Goal: Task Accomplishment & Management: Use online tool/utility

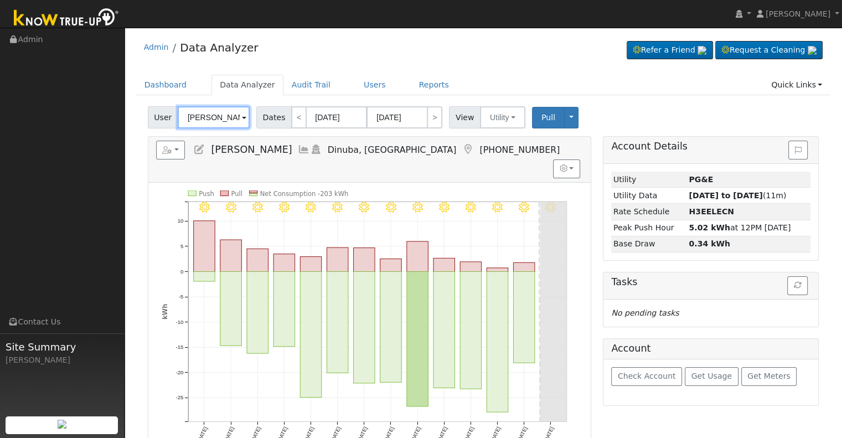
click at [203, 117] on input "[PERSON_NAME]" at bounding box center [214, 117] width 72 height 22
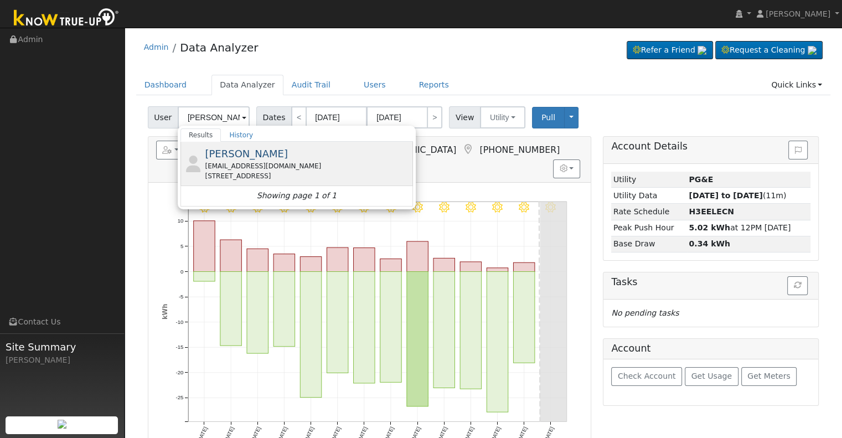
click at [252, 162] on div "[EMAIL_ADDRESS][DOMAIN_NAME]" at bounding box center [307, 166] width 205 height 10
type input "[PERSON_NAME]"
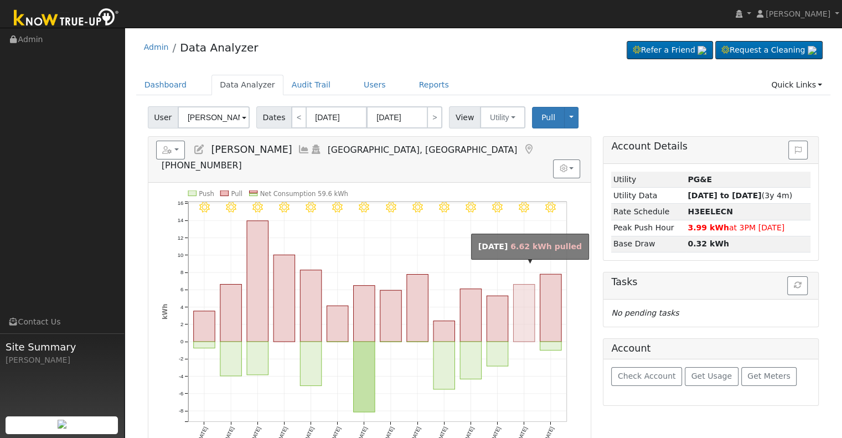
click at [528, 288] on rect "onclick=""" at bounding box center [524, 313] width 22 height 58
type input "[DATE]"
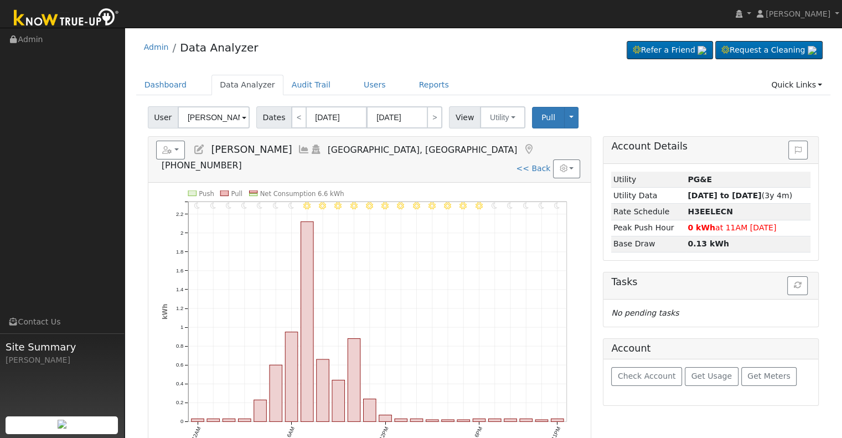
click at [298, 147] on icon at bounding box center [304, 150] width 12 height 10
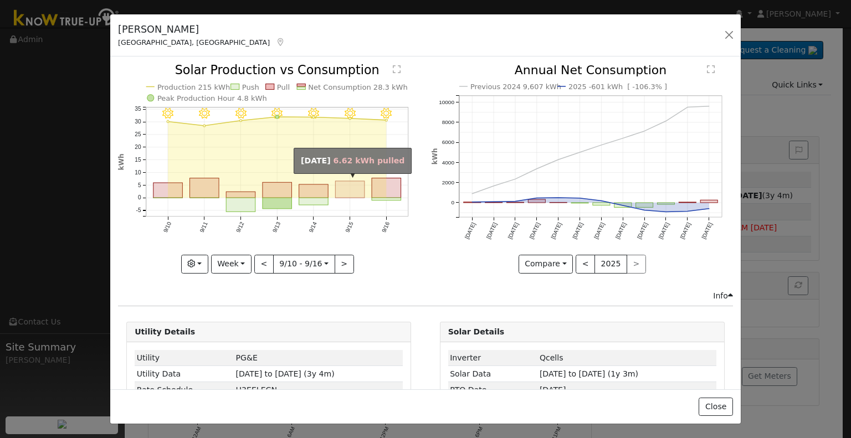
click at [346, 187] on rect "onclick=""" at bounding box center [350, 189] width 29 height 17
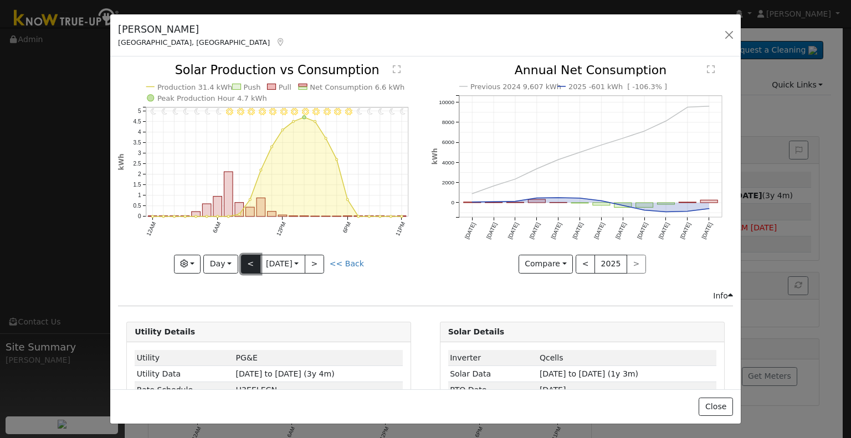
click at [249, 265] on button "<" at bounding box center [250, 264] width 19 height 19
type input "[DATE]"
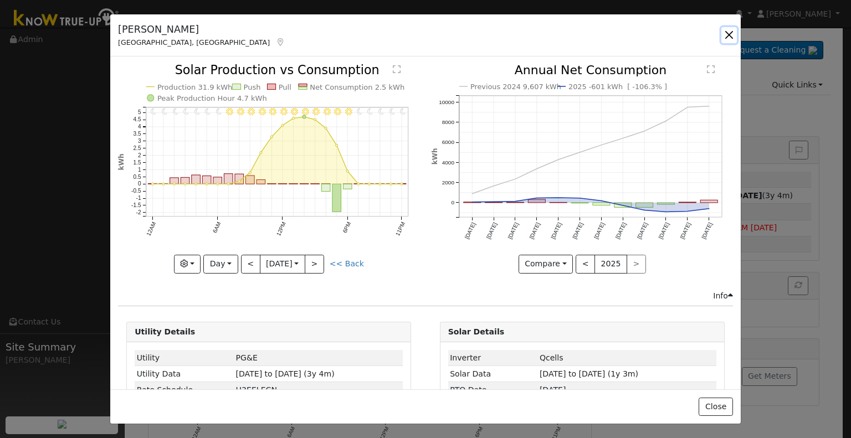
click at [729, 30] on button "button" at bounding box center [729, 35] width 16 height 16
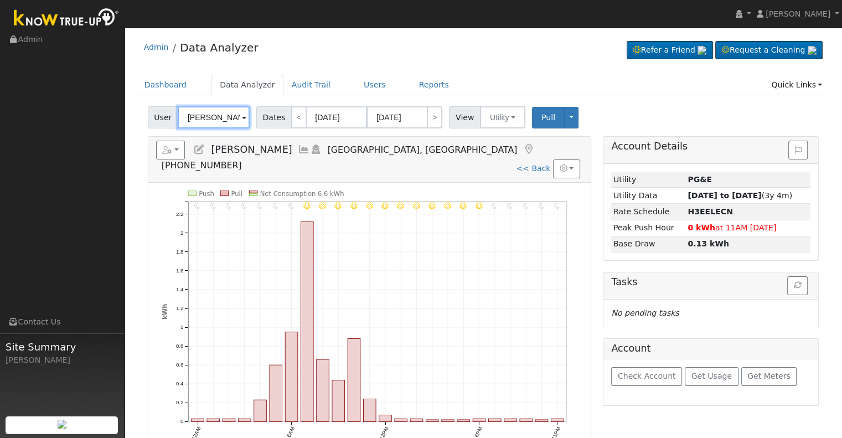
click at [213, 119] on input "[PERSON_NAME]" at bounding box center [214, 117] width 72 height 22
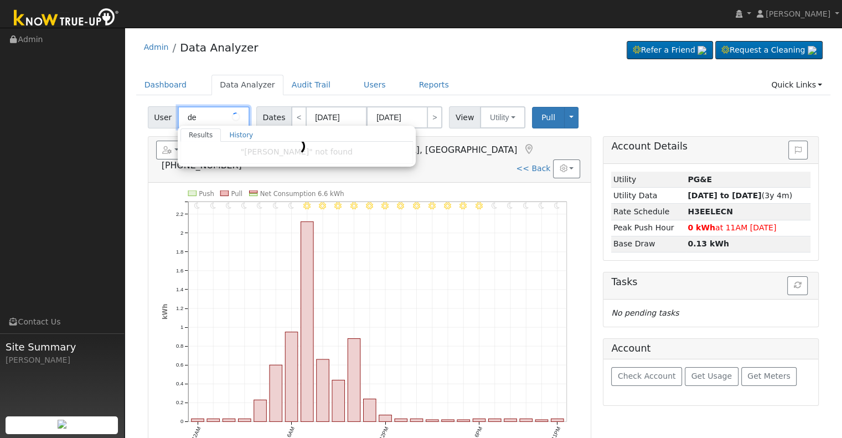
type input "d"
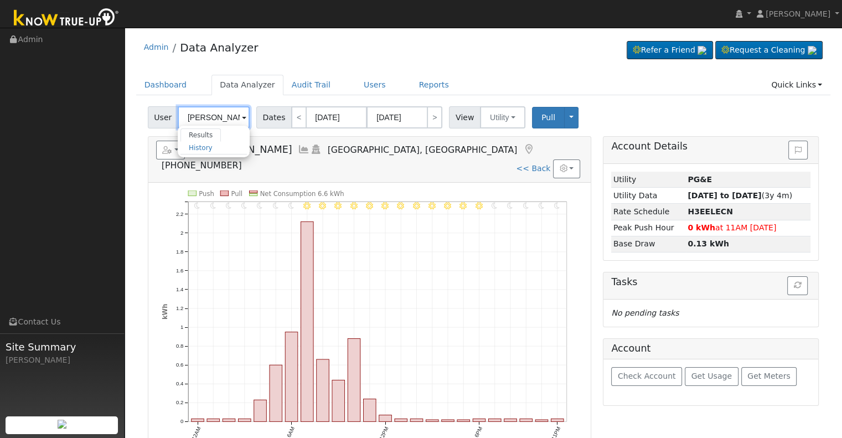
type input "[PERSON_NAME]"
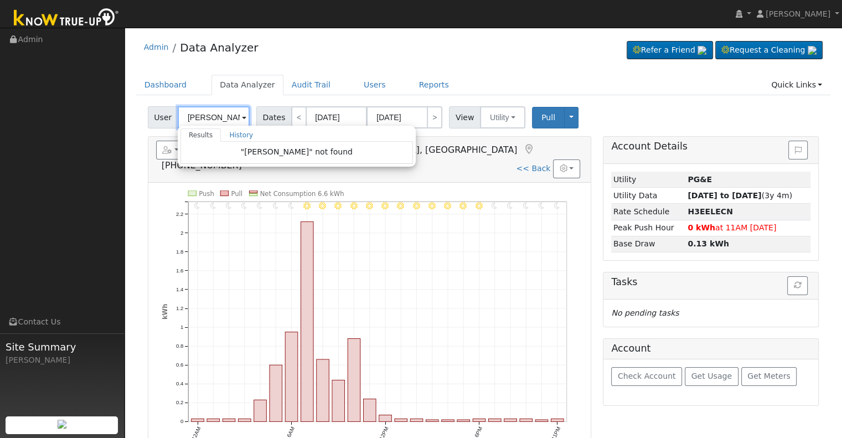
click at [219, 117] on input "[PERSON_NAME]" at bounding box center [214, 117] width 72 height 22
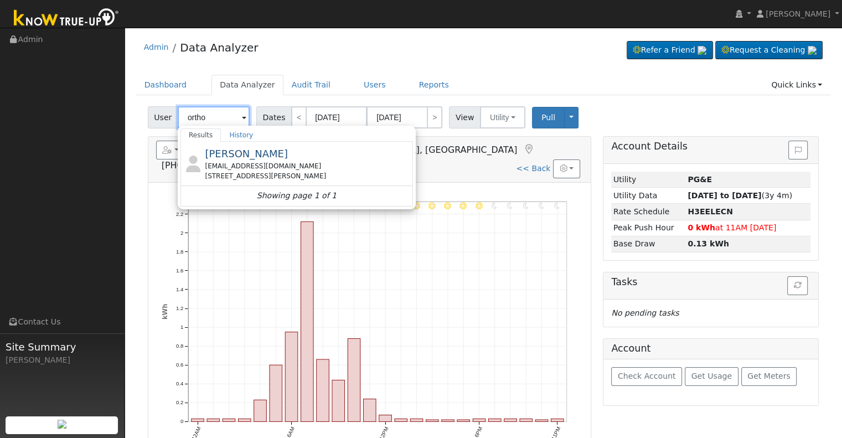
type input "ortho"
